Goal: Task Accomplishment & Management: Use online tool/utility

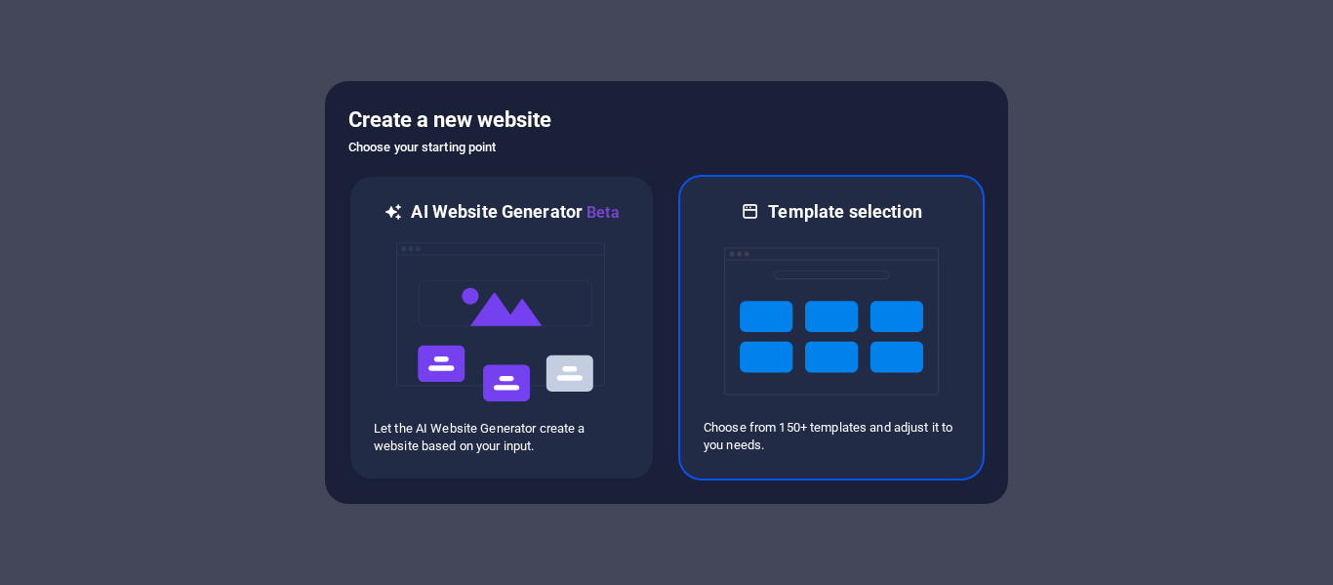
click at [828, 344] on img at bounding box center [831, 321] width 215 height 195
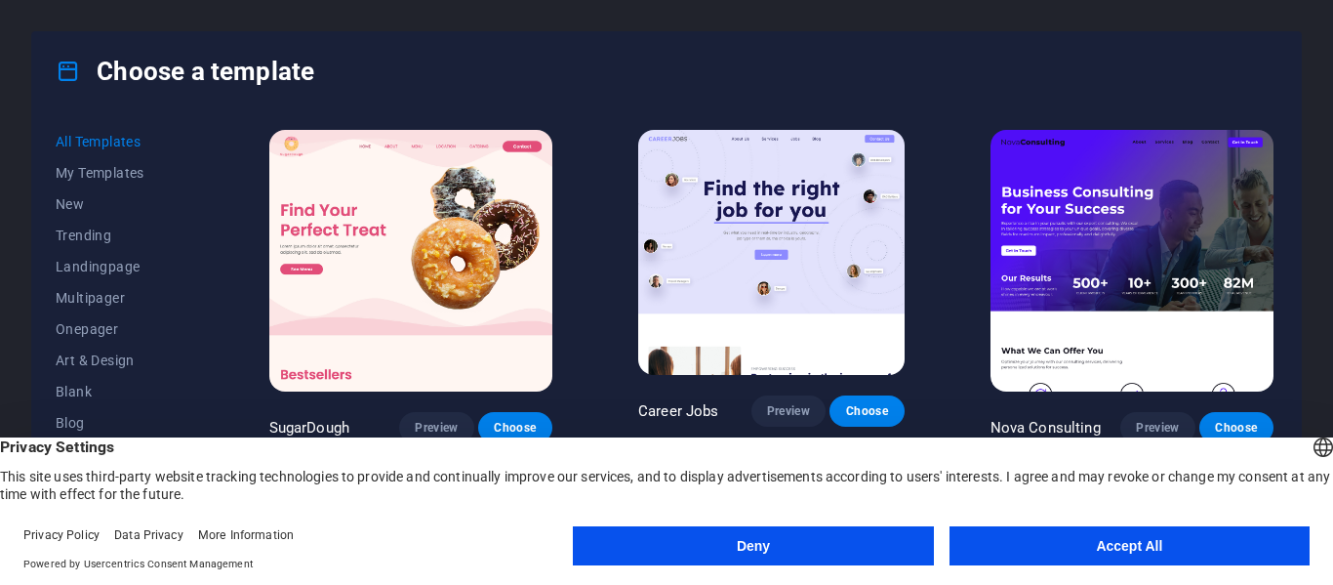
click at [1067, 541] on button "Accept All" at bounding box center [1130, 545] width 360 height 39
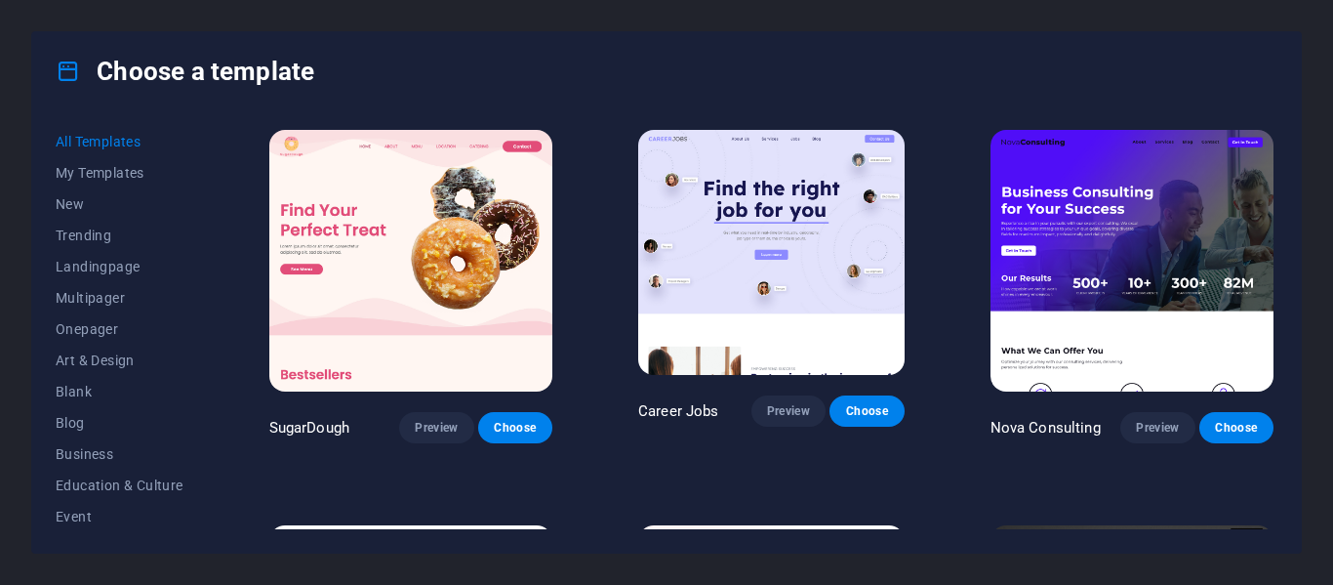
click at [484, 270] on img at bounding box center [410, 261] width 283 height 262
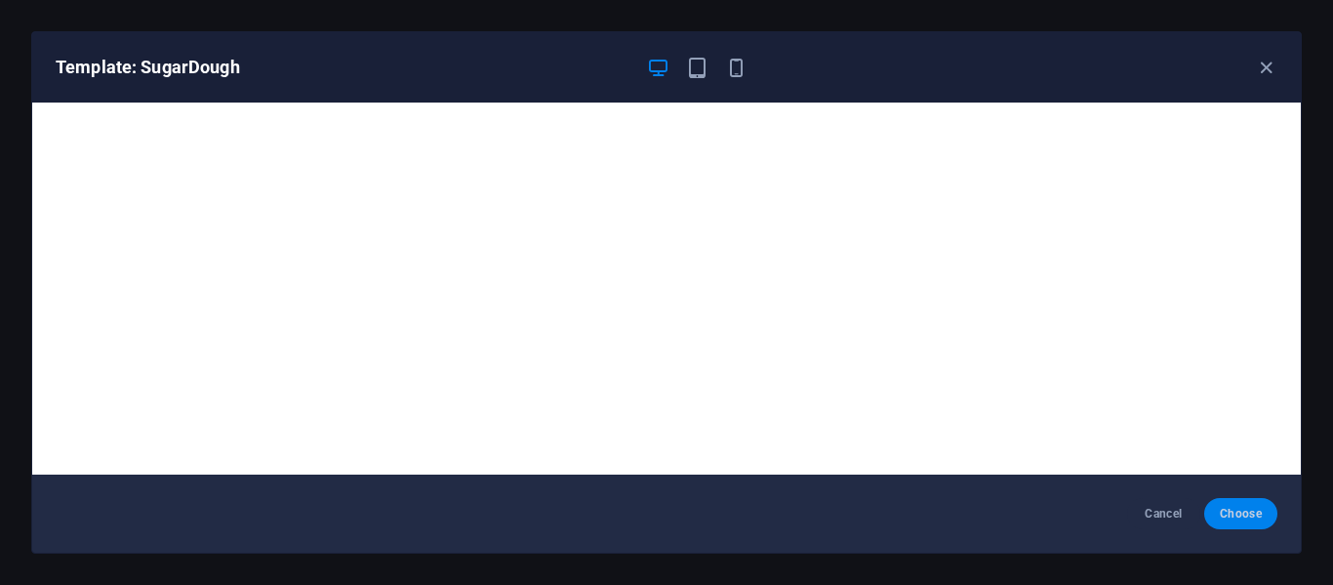
click at [1249, 510] on span "Choose" at bounding box center [1241, 514] width 42 height 16
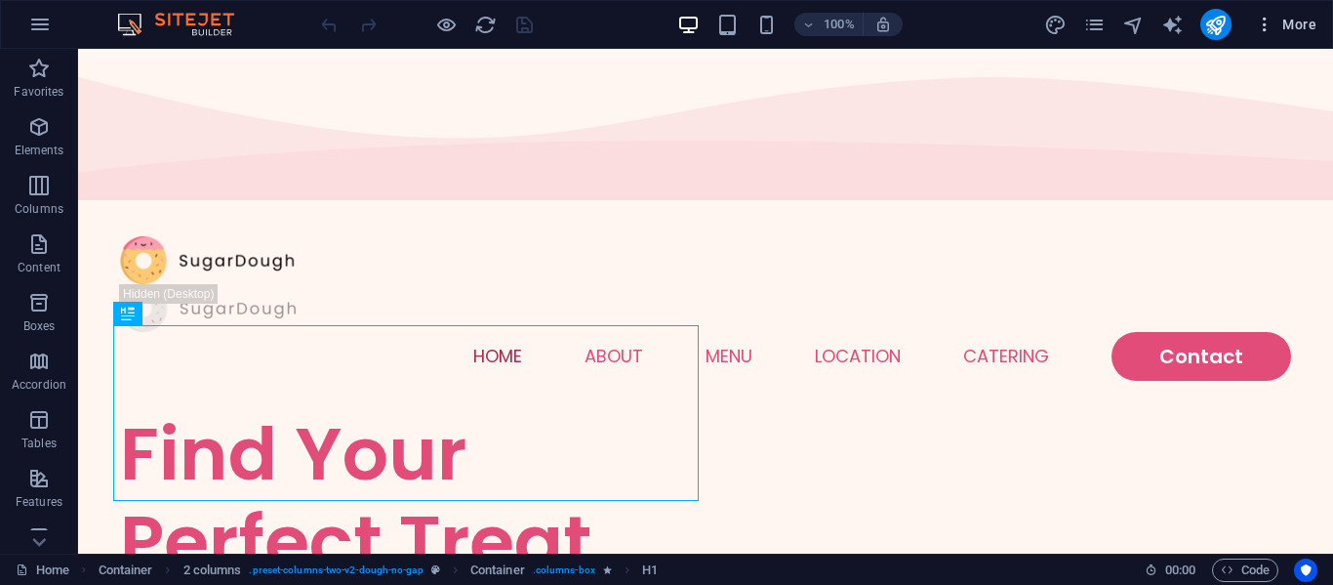
click at [1272, 20] on icon "button" at bounding box center [1265, 25] width 20 height 20
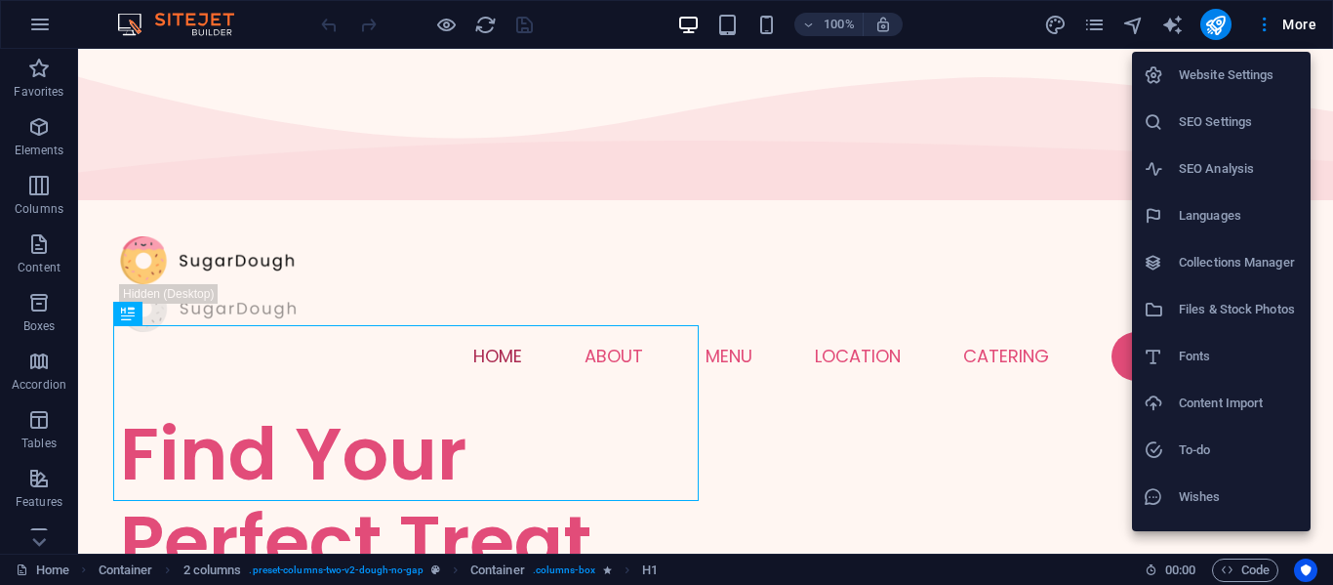
click at [199, 102] on div at bounding box center [666, 292] width 1333 height 585
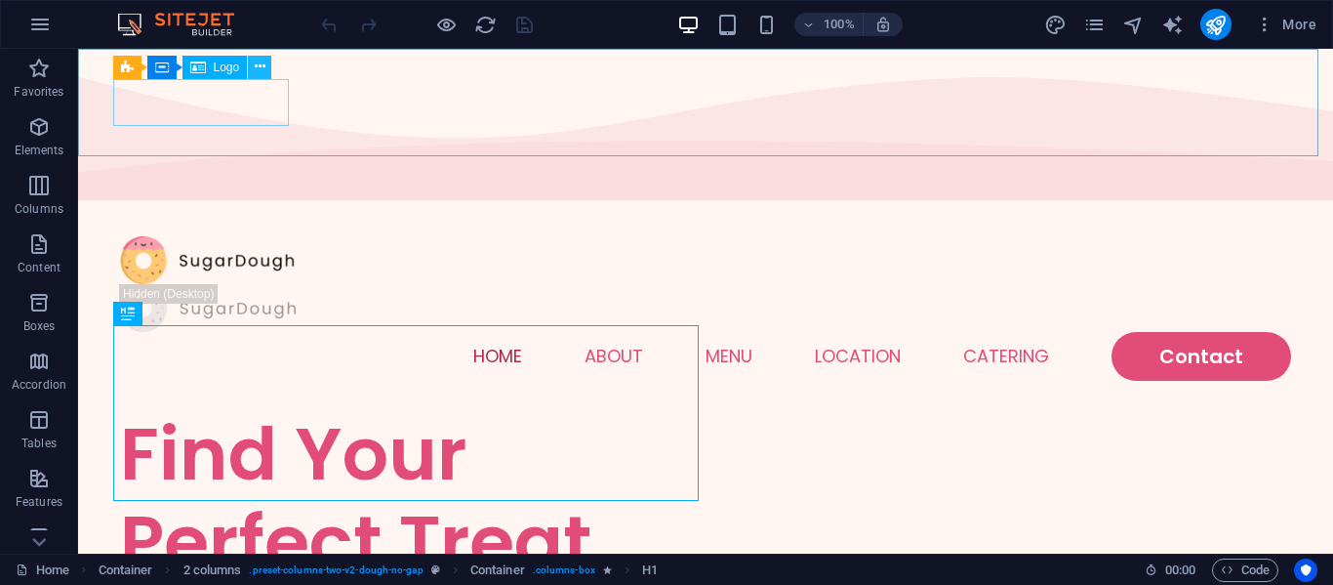
click at [255, 65] on icon at bounding box center [260, 67] width 11 height 20
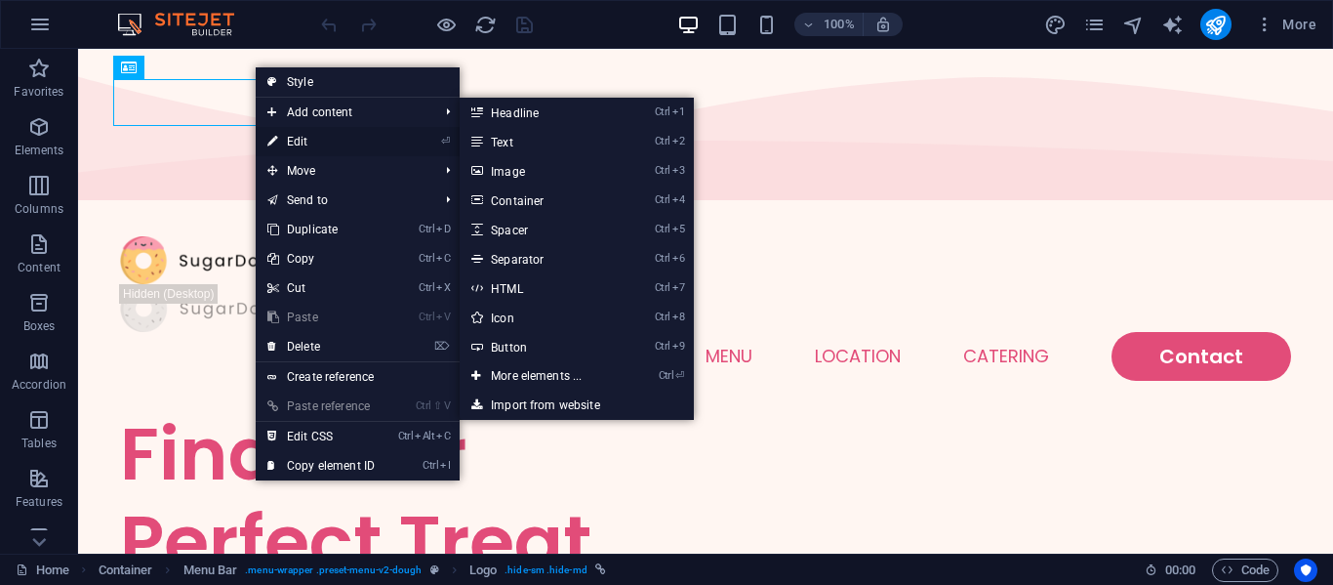
click at [287, 143] on link "⏎ Edit" at bounding box center [321, 141] width 131 height 29
select select "px"
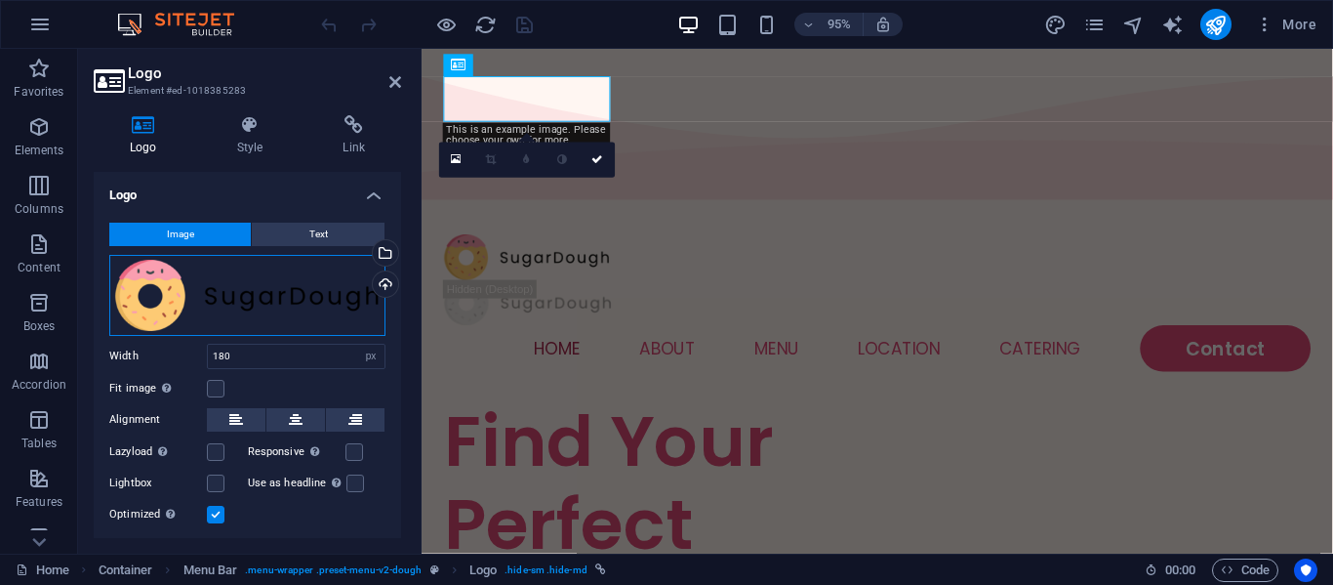
click at [358, 286] on div "Drag files here, click to choose files or select files from Files or our free s…" at bounding box center [247, 295] width 276 height 81
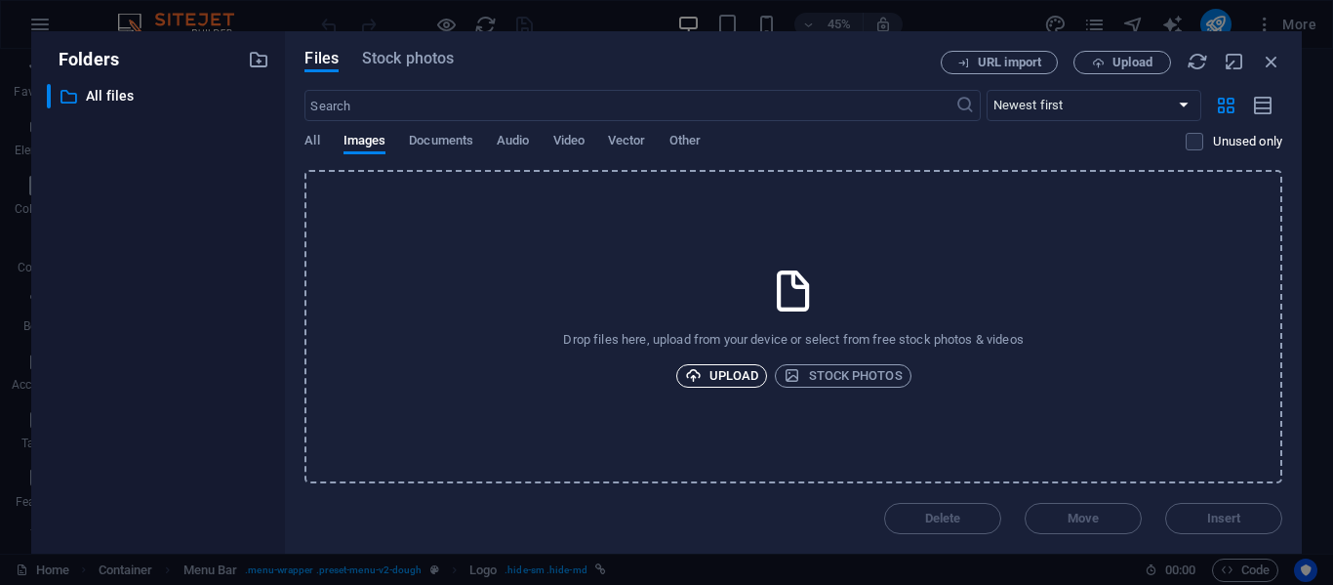
click at [715, 369] on span "Upload" at bounding box center [722, 375] width 74 height 23
